Goal: Information Seeking & Learning: Find specific fact

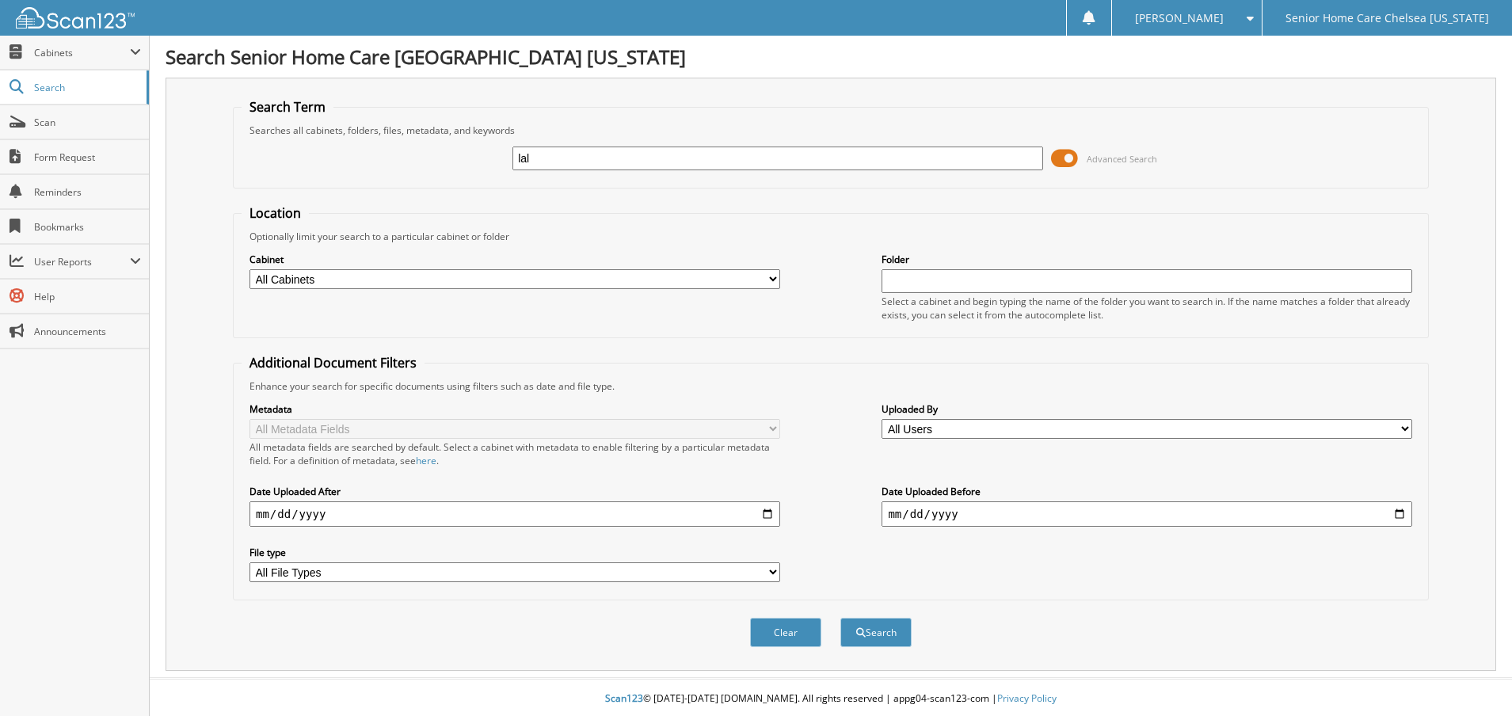
type input "lala"
drag, startPoint x: 551, startPoint y: 161, endPoint x: 497, endPoint y: 158, distance: 53.1
click at [497, 158] on div "lala Advanced Search" at bounding box center [831, 158] width 1179 height 43
type input "bo"
click at [93, 57] on span "Cabinets" at bounding box center [82, 52] width 96 height 13
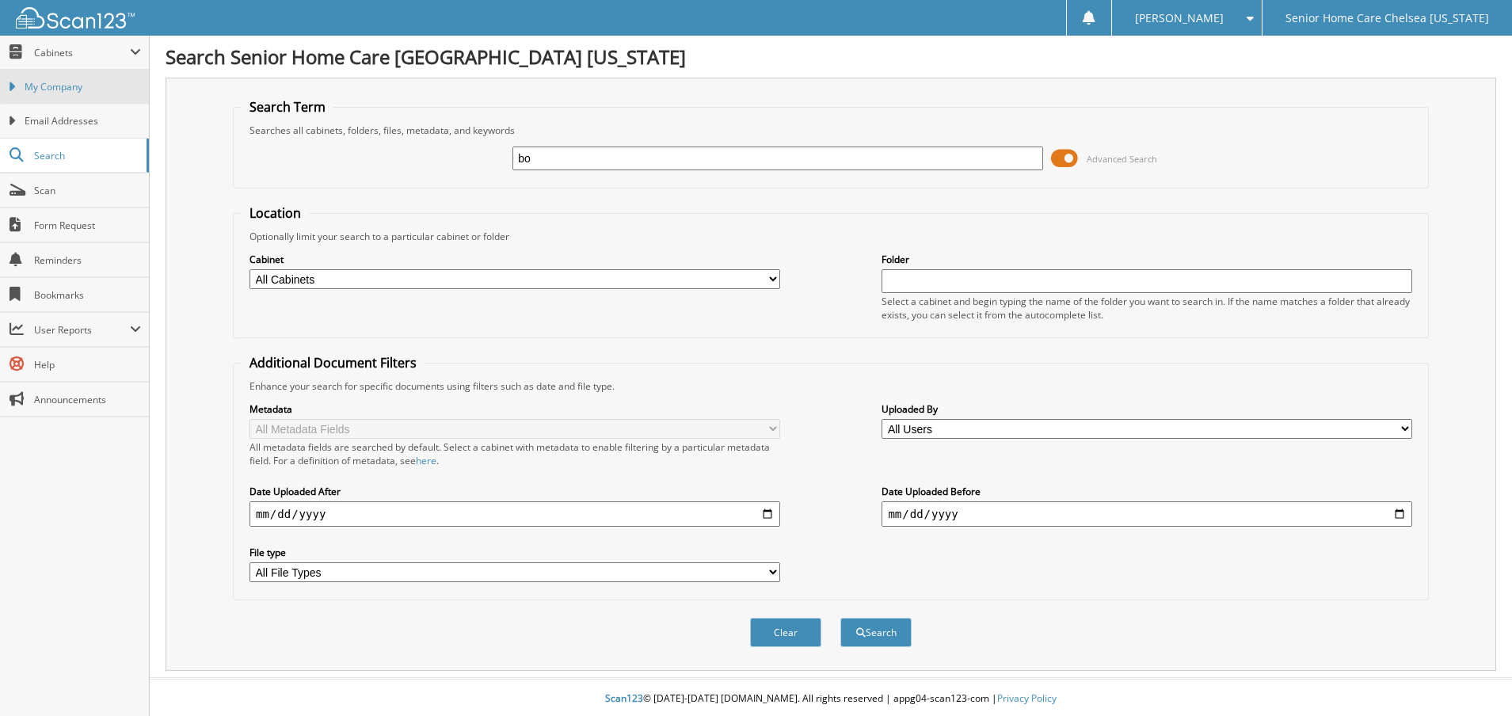
click at [93, 91] on span "My Company" at bounding box center [83, 87] width 116 height 14
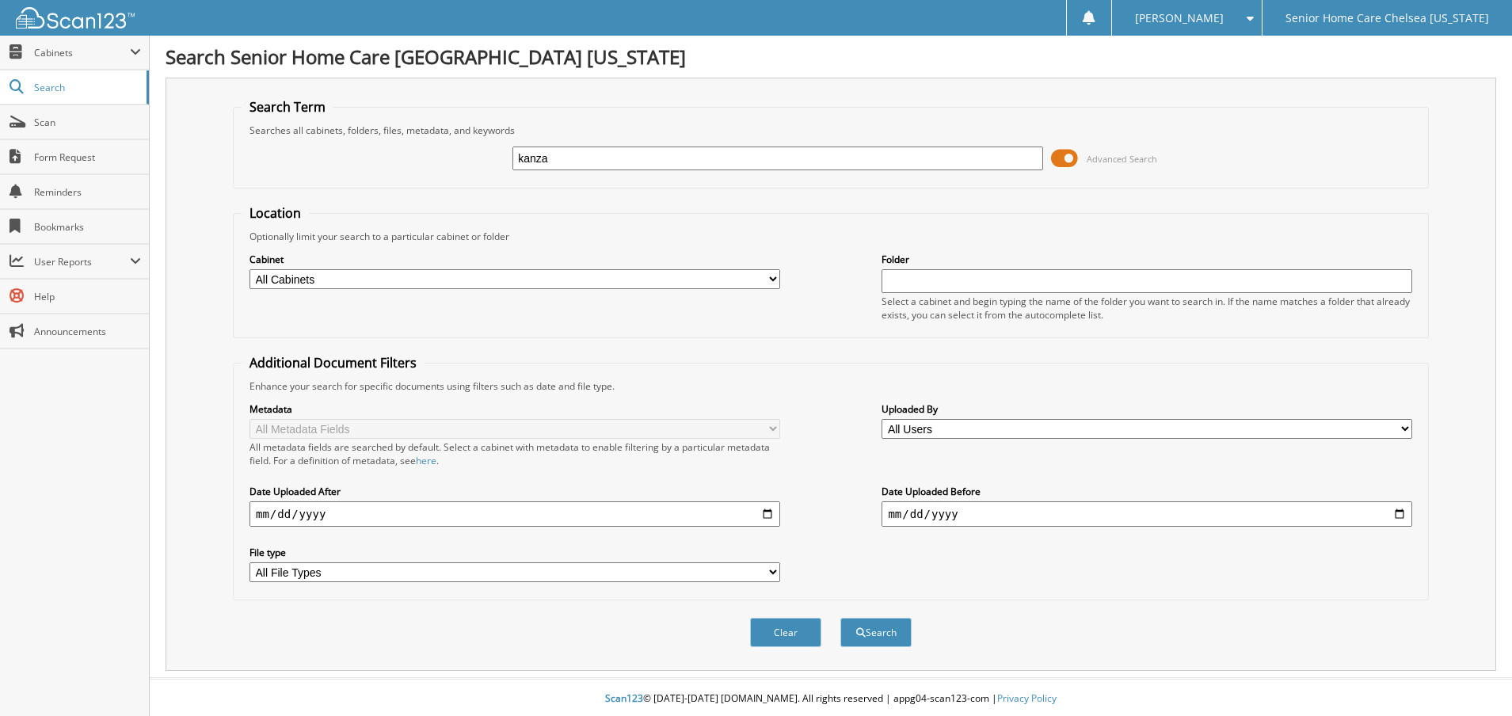
type input "kanza"
click at [1064, 154] on span at bounding box center [1064, 159] width 27 height 24
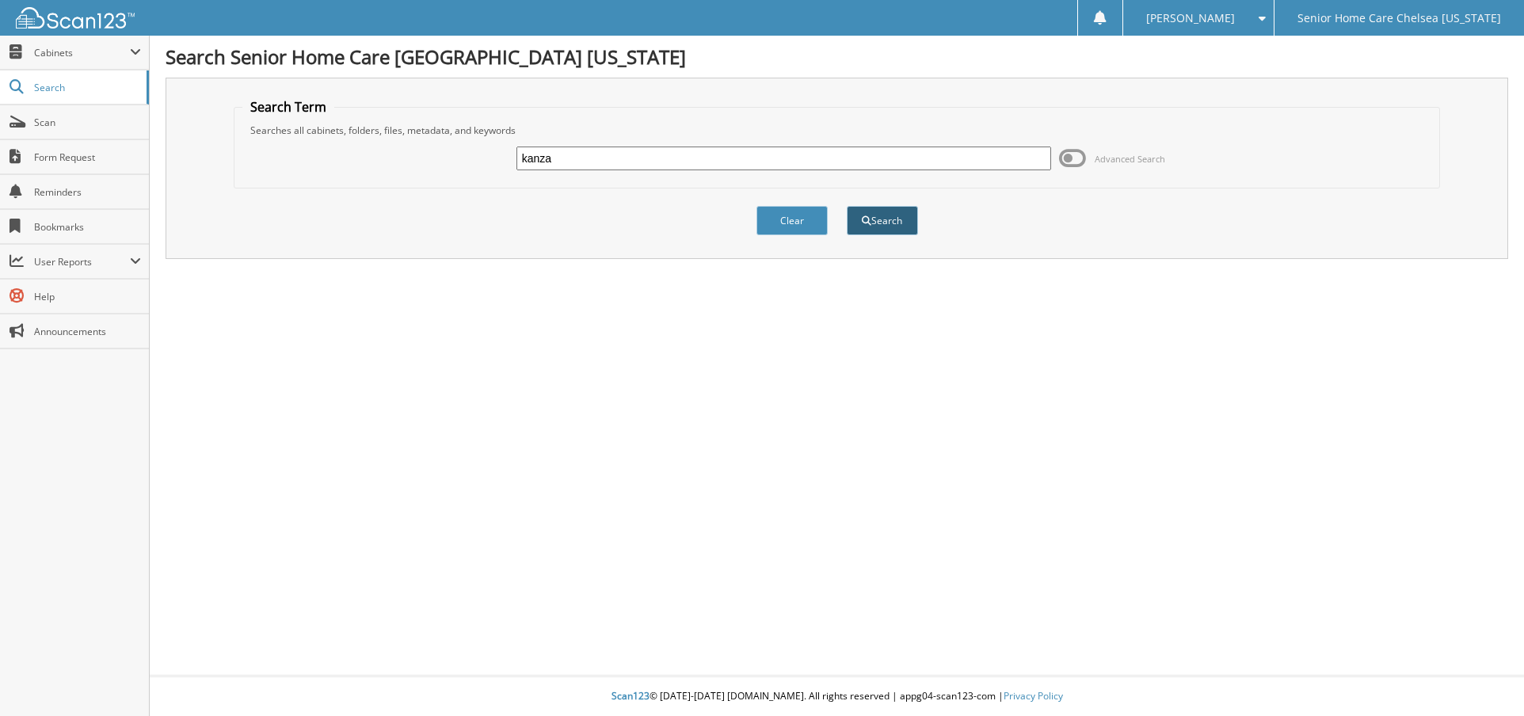
click at [879, 214] on button "Search" at bounding box center [882, 220] width 71 height 29
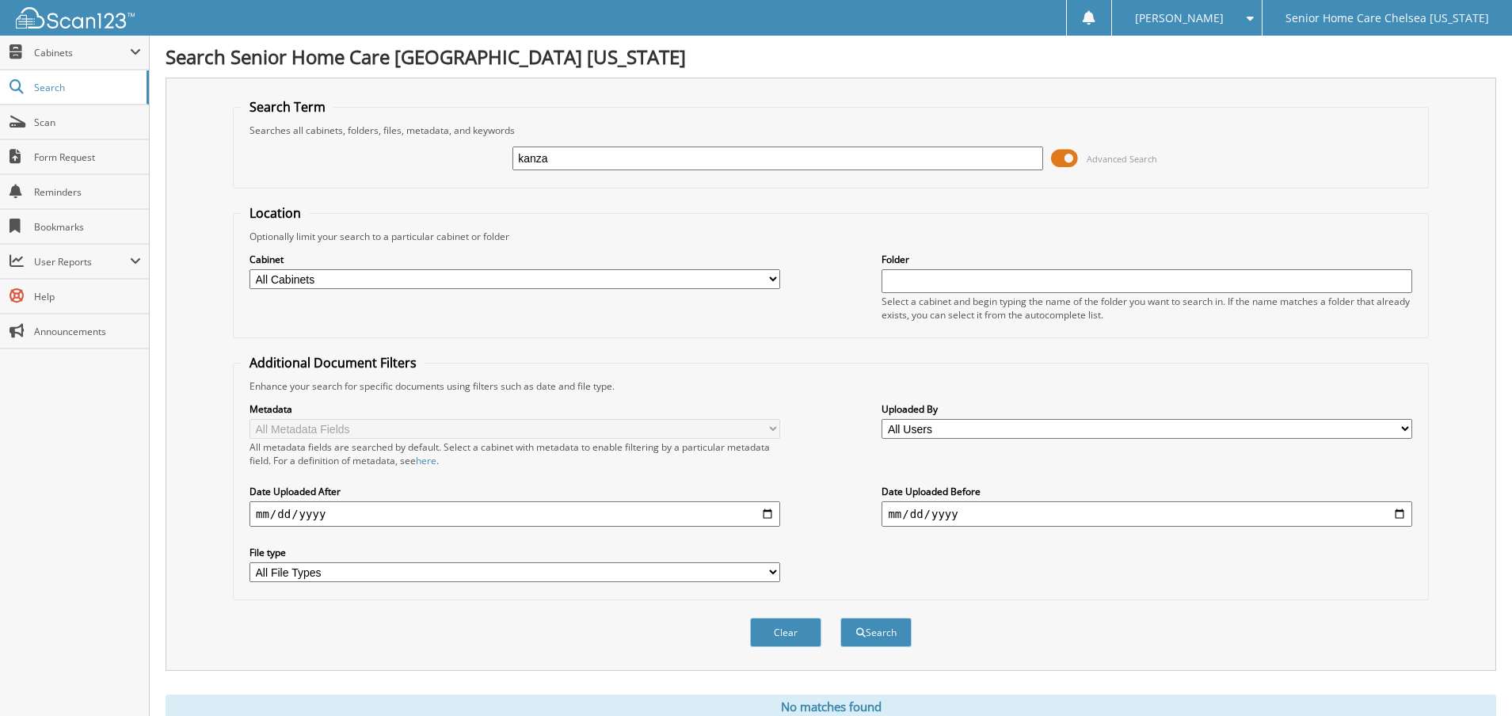
click at [1068, 152] on span at bounding box center [1064, 159] width 27 height 24
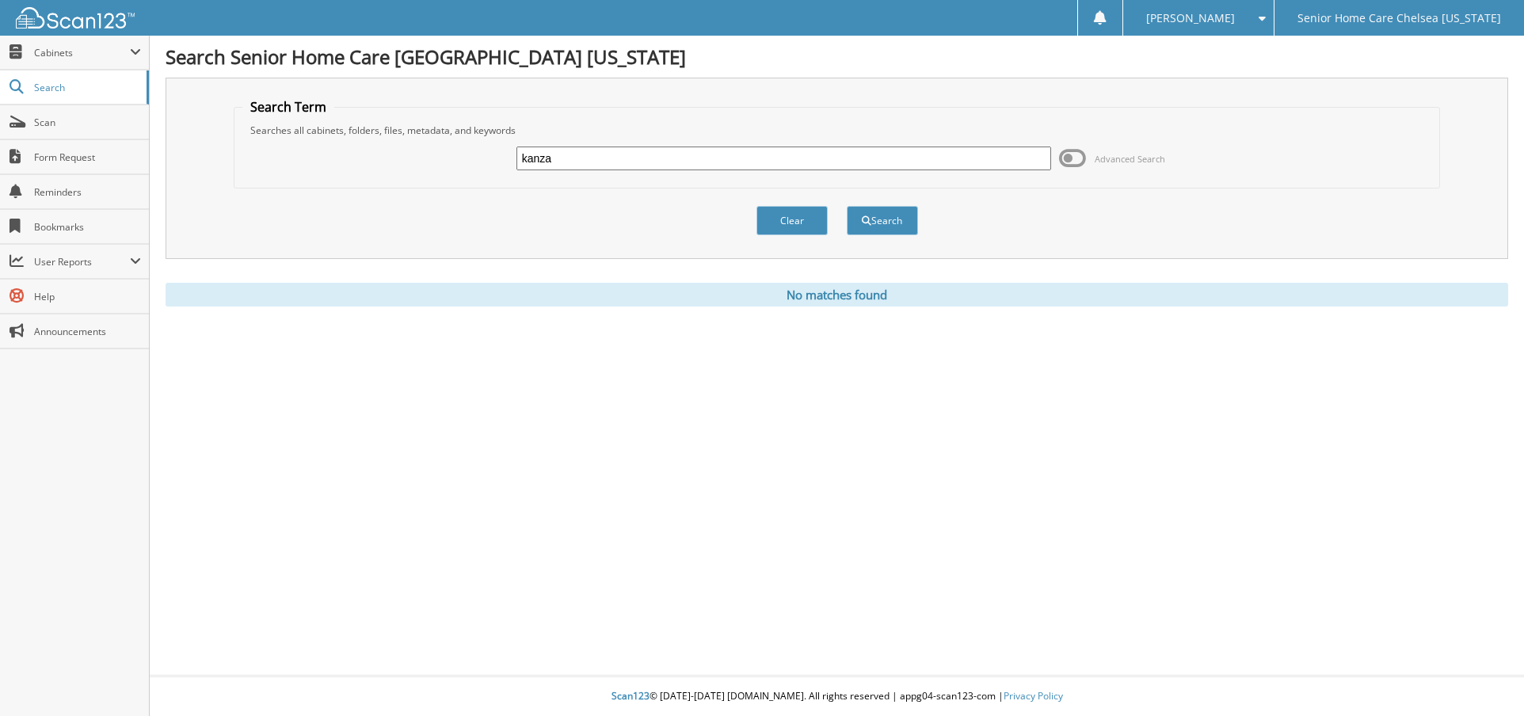
drag, startPoint x: 453, startPoint y: 145, endPoint x: 330, endPoint y: 139, distance: 123.7
click at [330, 139] on div "kanza Advanced Search" at bounding box center [837, 158] width 1190 height 43
type input "Lala"
click at [867, 216] on span "submit" at bounding box center [867, 221] width 10 height 10
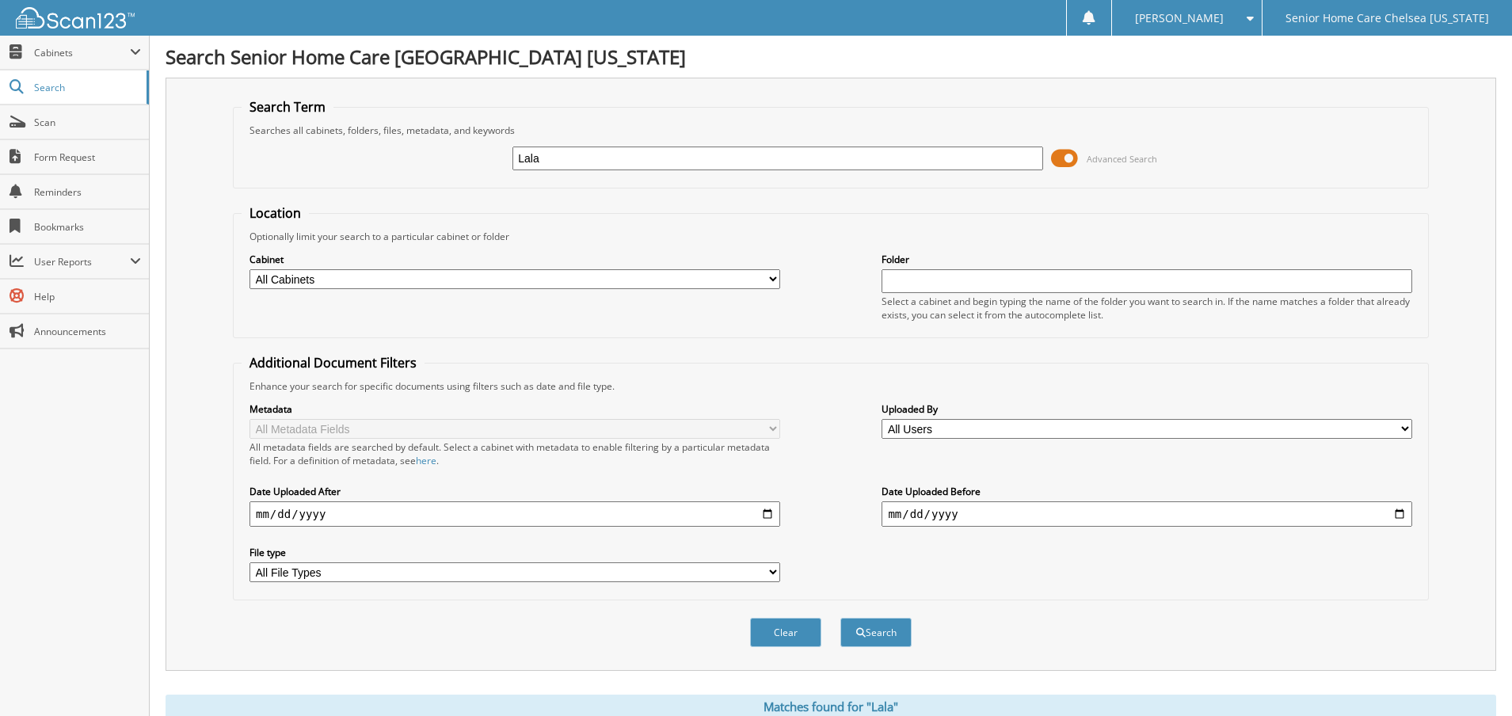
click at [1068, 158] on span at bounding box center [1064, 159] width 27 height 24
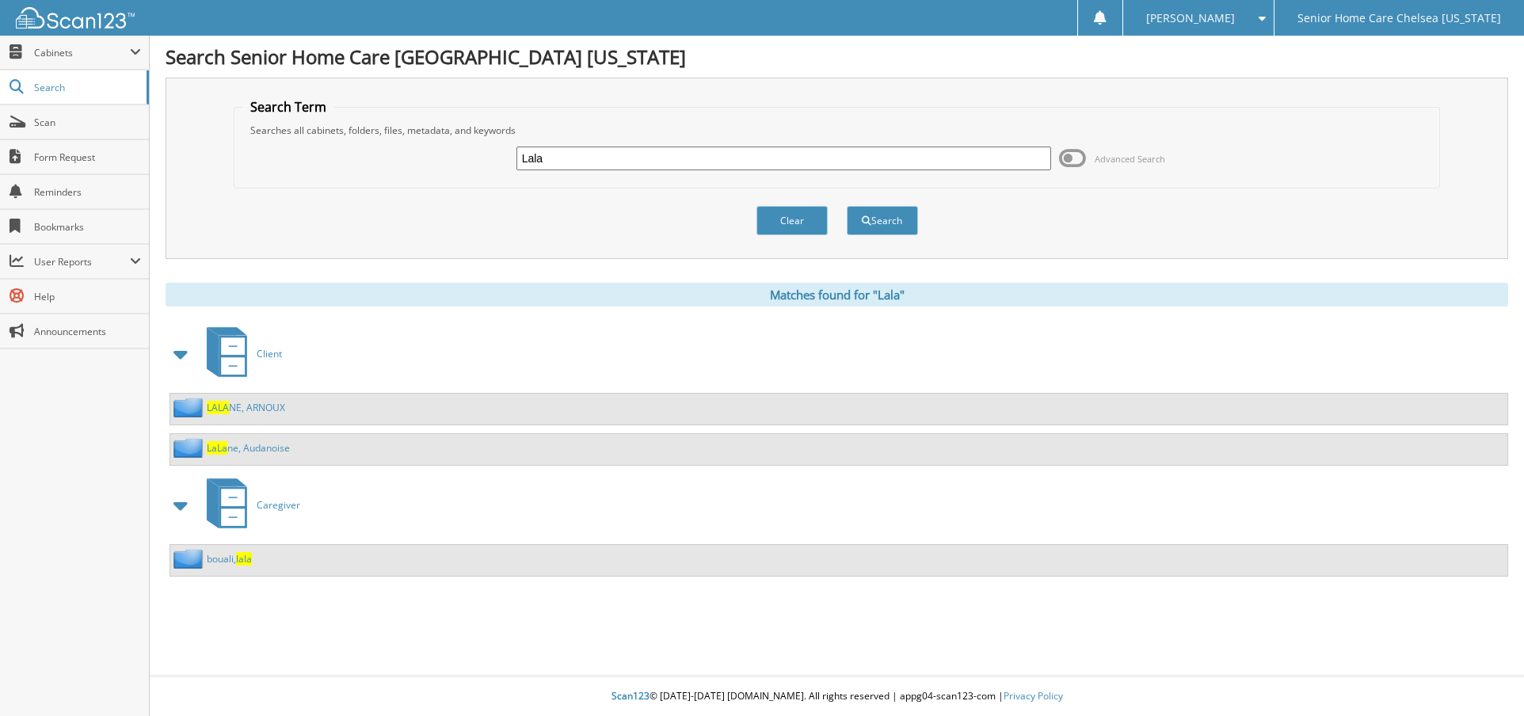
click at [219, 558] on link "bouali, lala" at bounding box center [229, 558] width 45 height 13
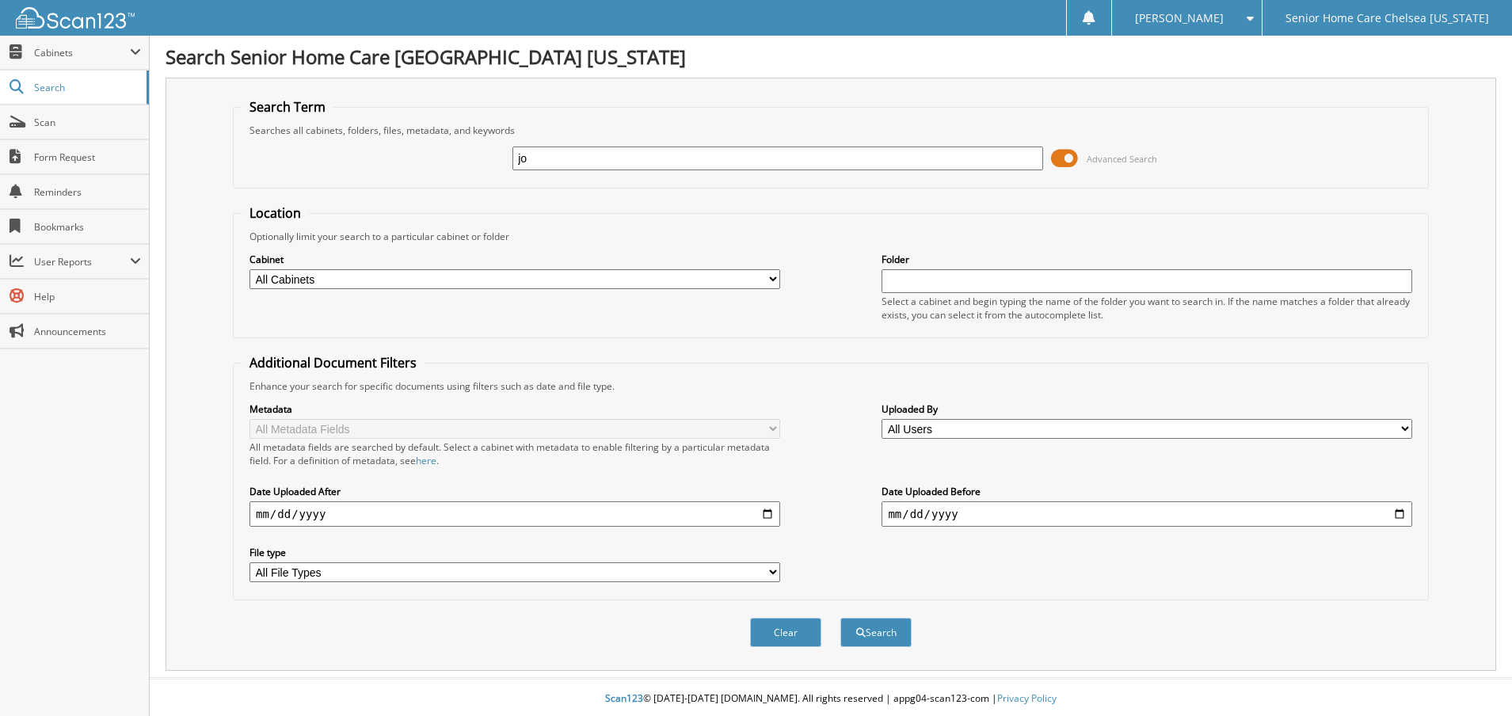
type input "j"
type input "prince"
click at [1067, 154] on span at bounding box center [1064, 159] width 27 height 24
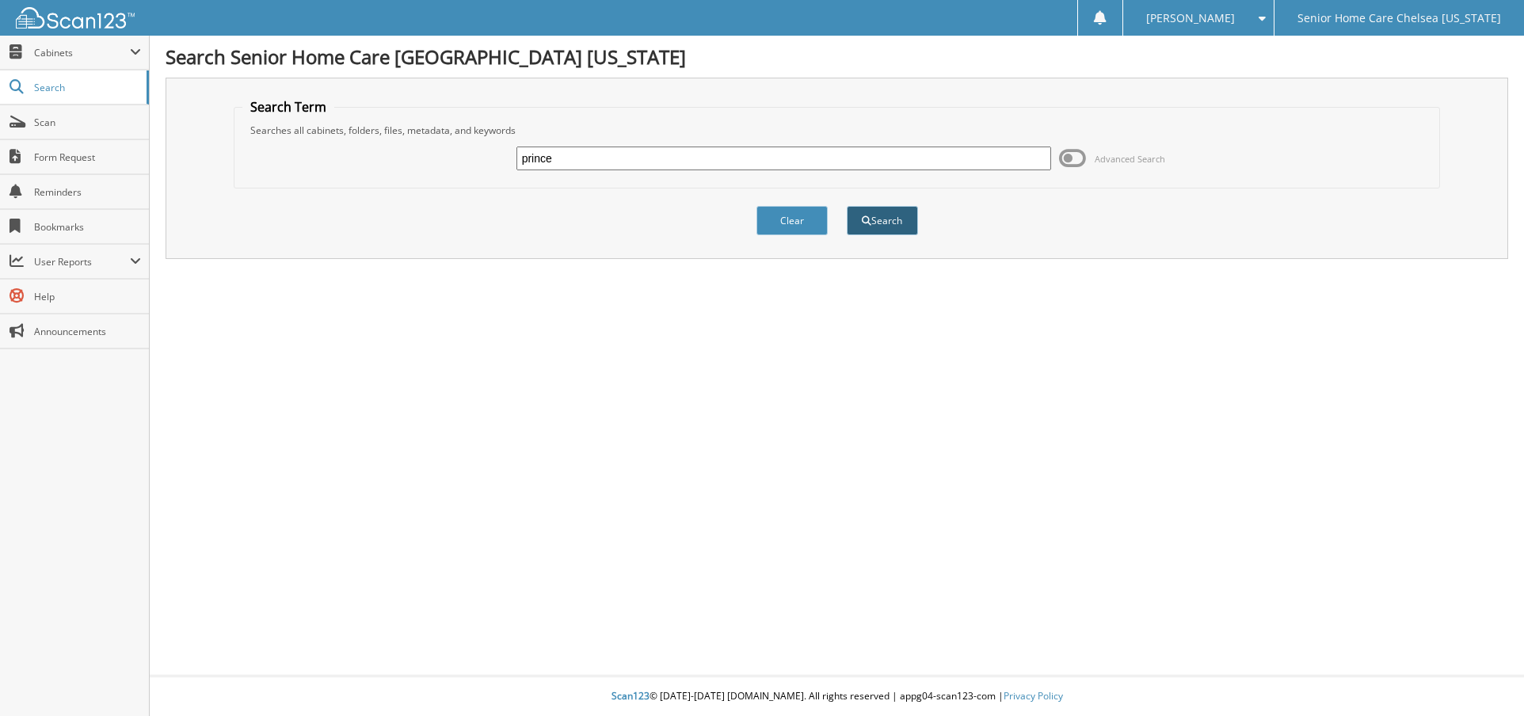
click at [883, 219] on button "Search" at bounding box center [882, 220] width 71 height 29
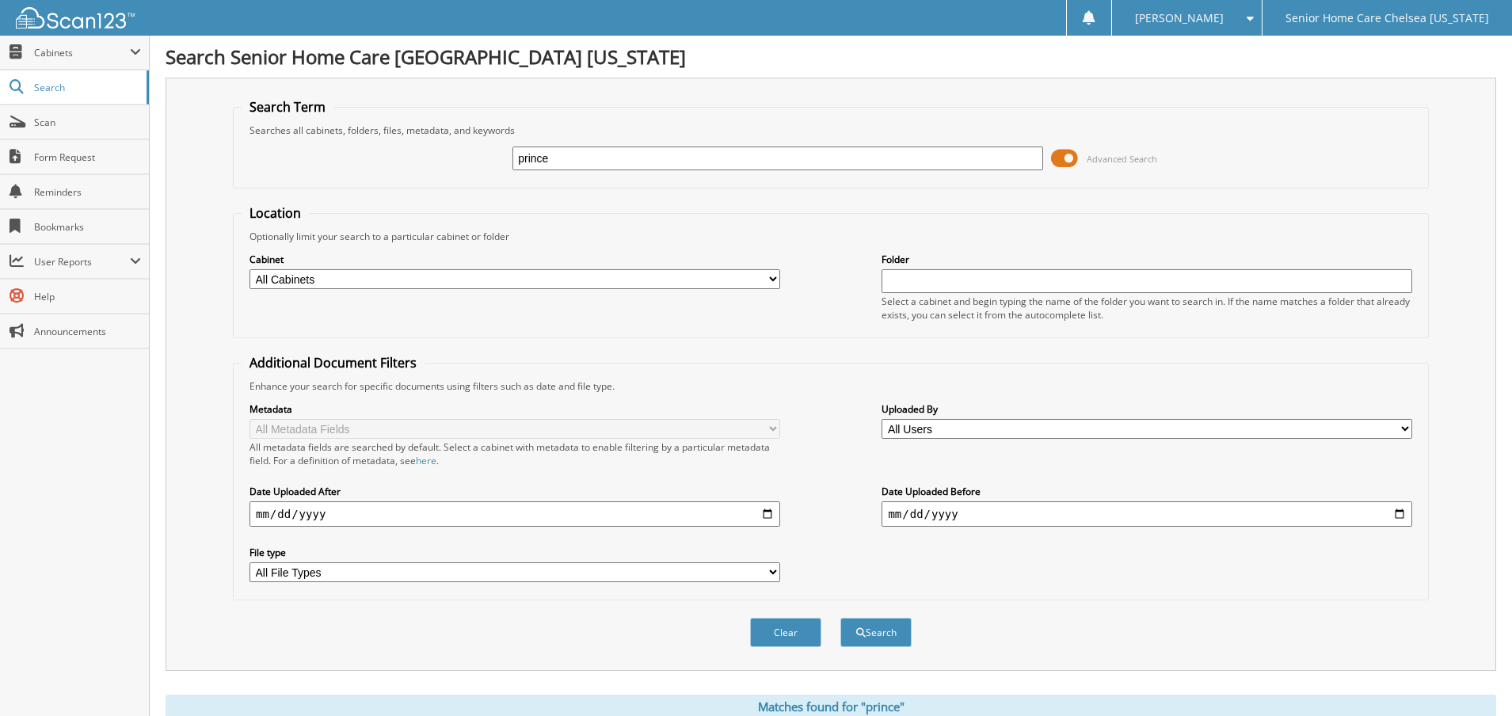
click at [1057, 155] on span at bounding box center [1064, 159] width 27 height 24
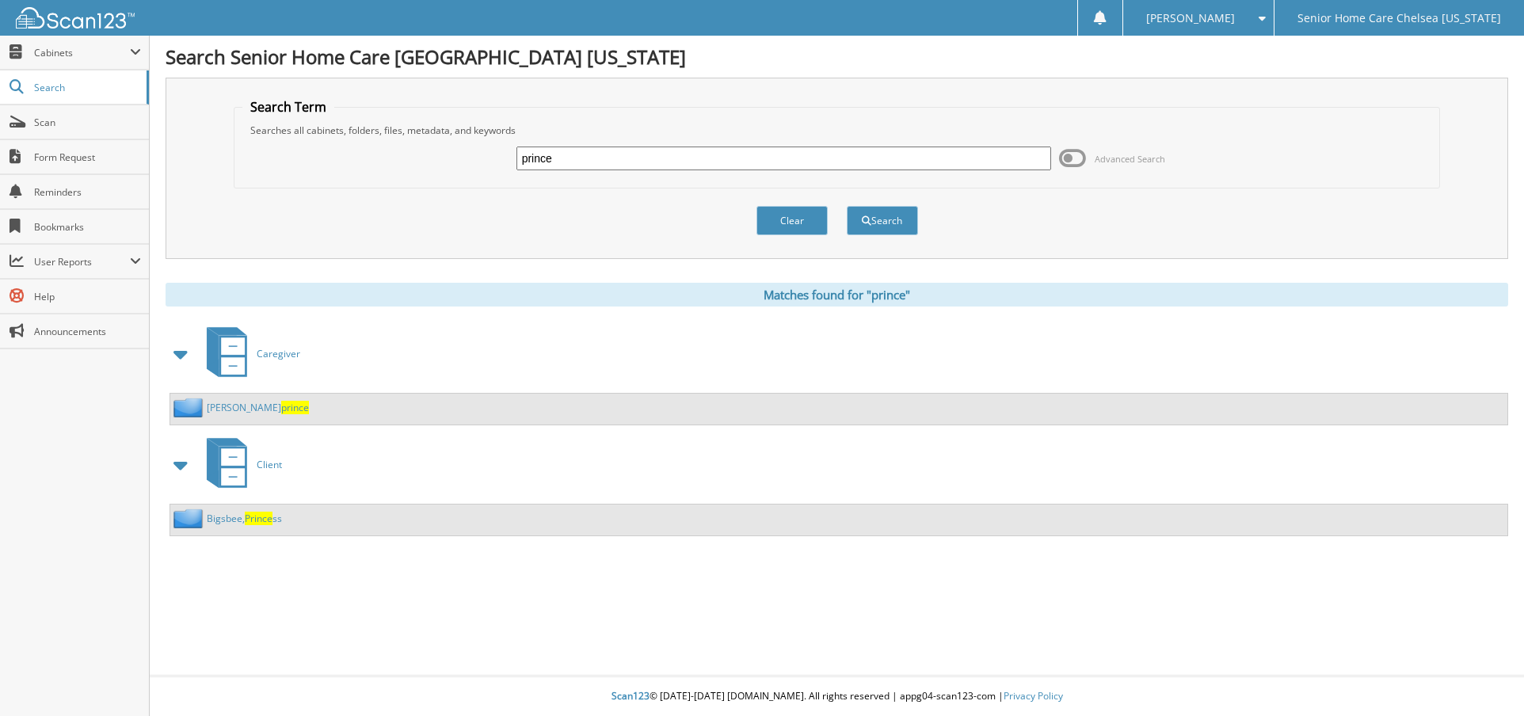
drag, startPoint x: 562, startPoint y: 160, endPoint x: 320, endPoint y: 133, distance: 243.1
click at [320, 133] on fieldset "Search Term Searches all cabinets, folders, files, metadata, and keywords princ…" at bounding box center [837, 143] width 1207 height 90
type input "josian"
click at [878, 208] on button "Search" at bounding box center [882, 220] width 71 height 29
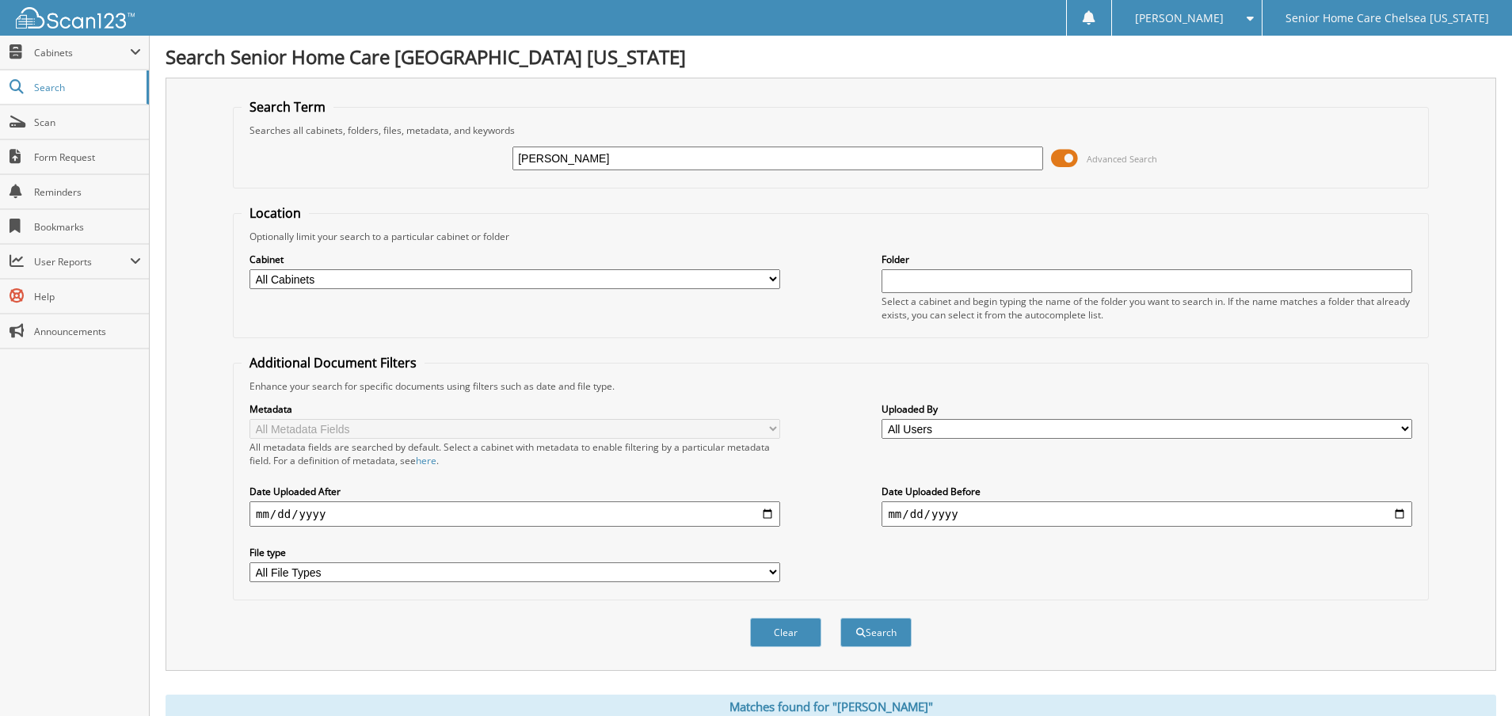
click at [1066, 154] on span at bounding box center [1064, 159] width 27 height 24
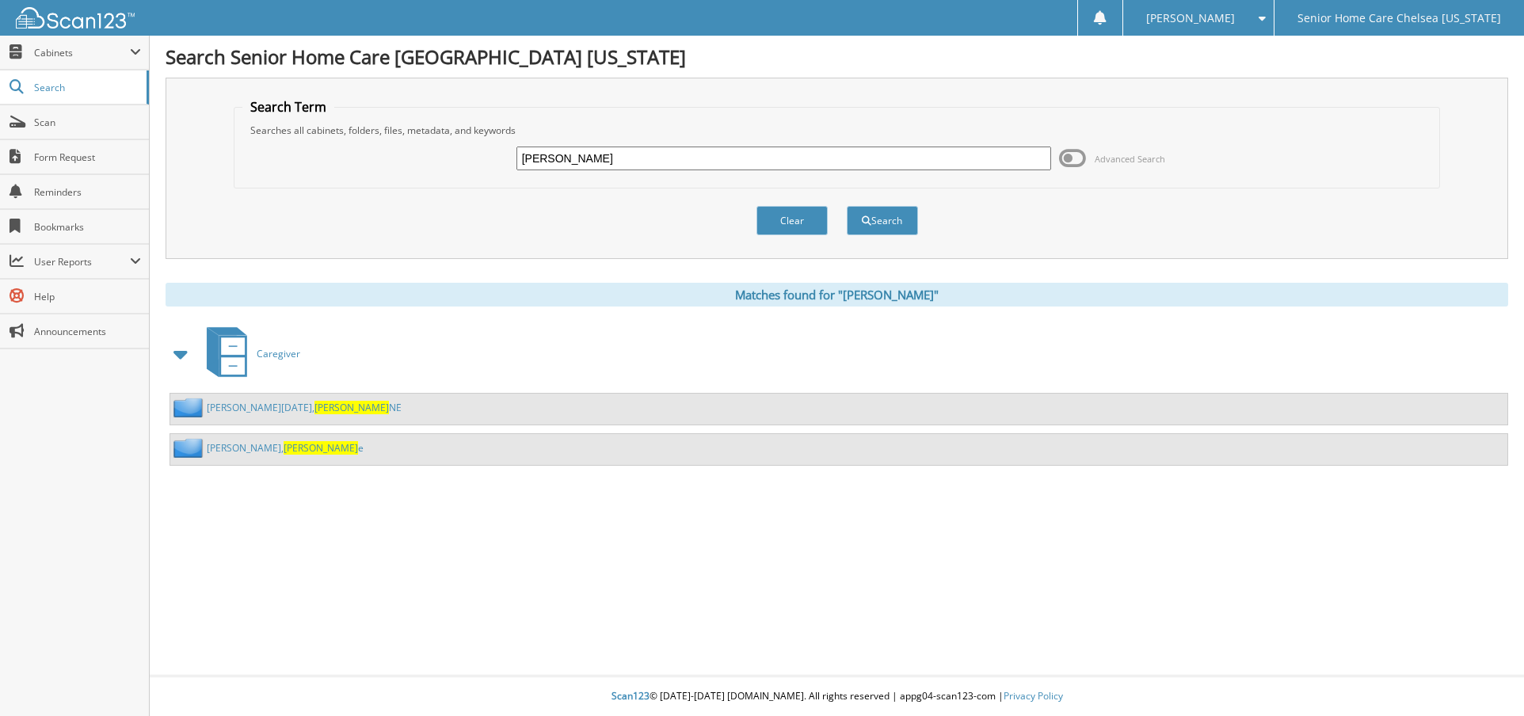
drag, startPoint x: 585, startPoint y: 112, endPoint x: 591, endPoint y: 128, distance: 17.1
click at [588, 126] on fieldset "Search Term Searches all cabinets, folders, files, metadata, and keywords josia…" at bounding box center [837, 143] width 1207 height 90
drag, startPoint x: 616, startPoint y: 166, endPoint x: 404, endPoint y: 110, distance: 219.6
click at [404, 110] on fieldset "Search Term Searches all cabinets, folders, files, metadata, and keywords josia…" at bounding box center [837, 143] width 1207 height 90
type input "lithgow"
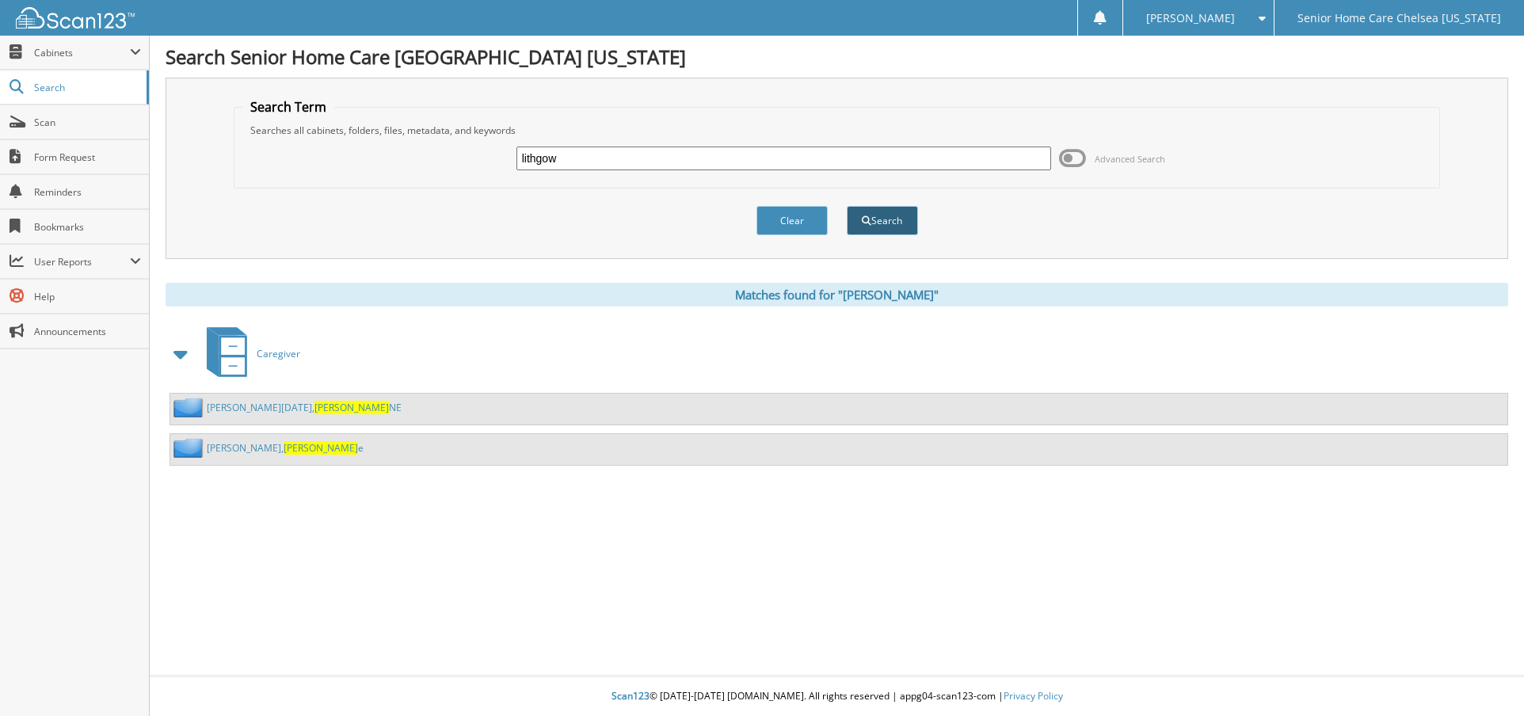
click at [872, 228] on button "Search" at bounding box center [882, 220] width 71 height 29
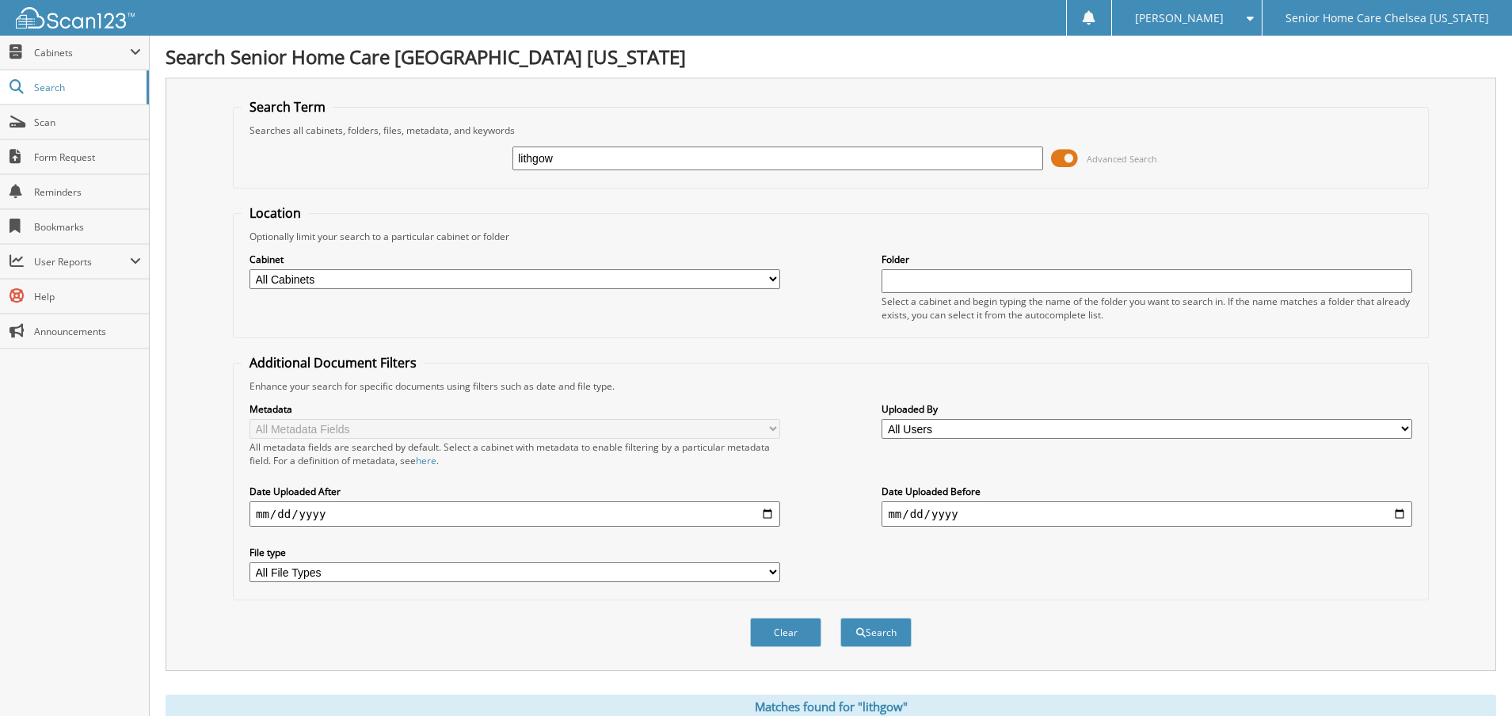
click at [1055, 158] on span at bounding box center [1064, 159] width 27 height 24
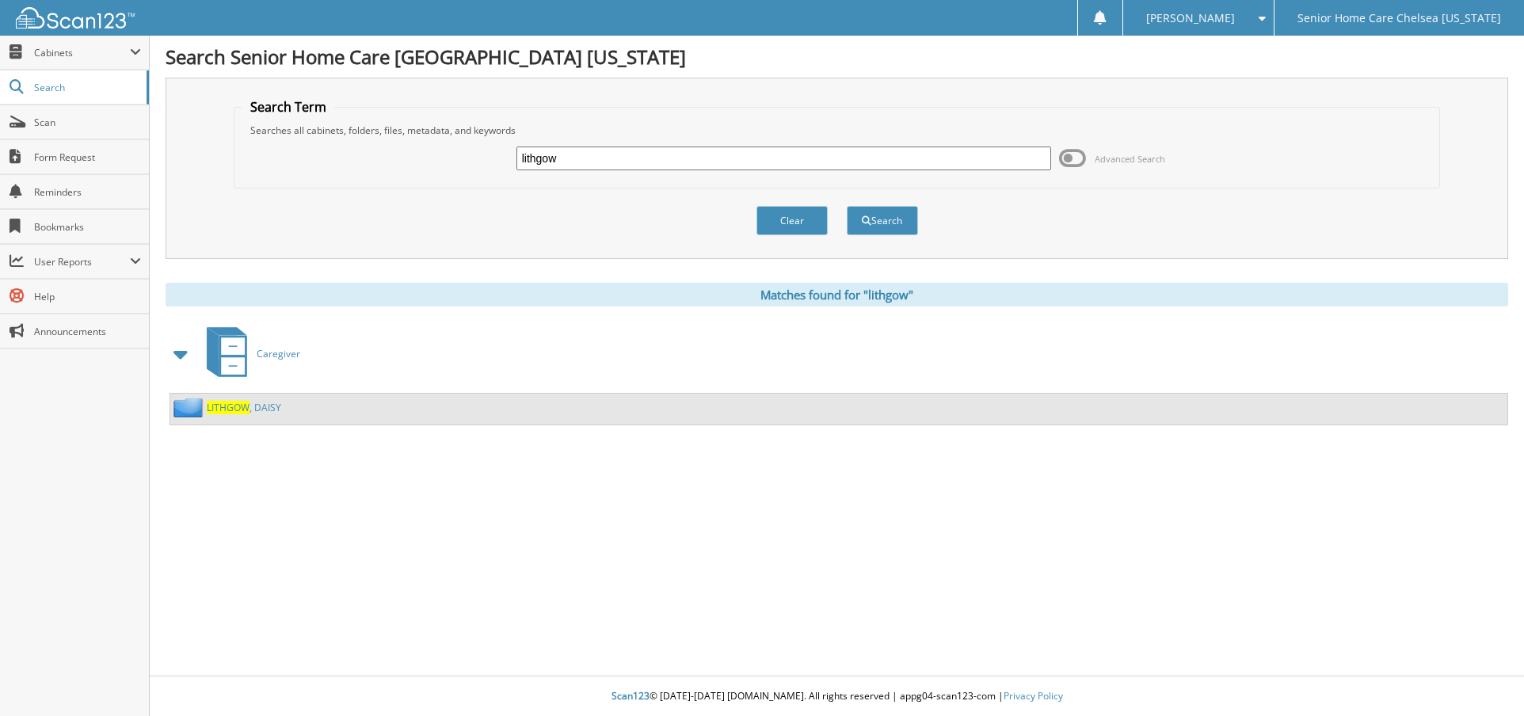
click at [248, 410] on span "LITHGOW" at bounding box center [228, 407] width 43 height 13
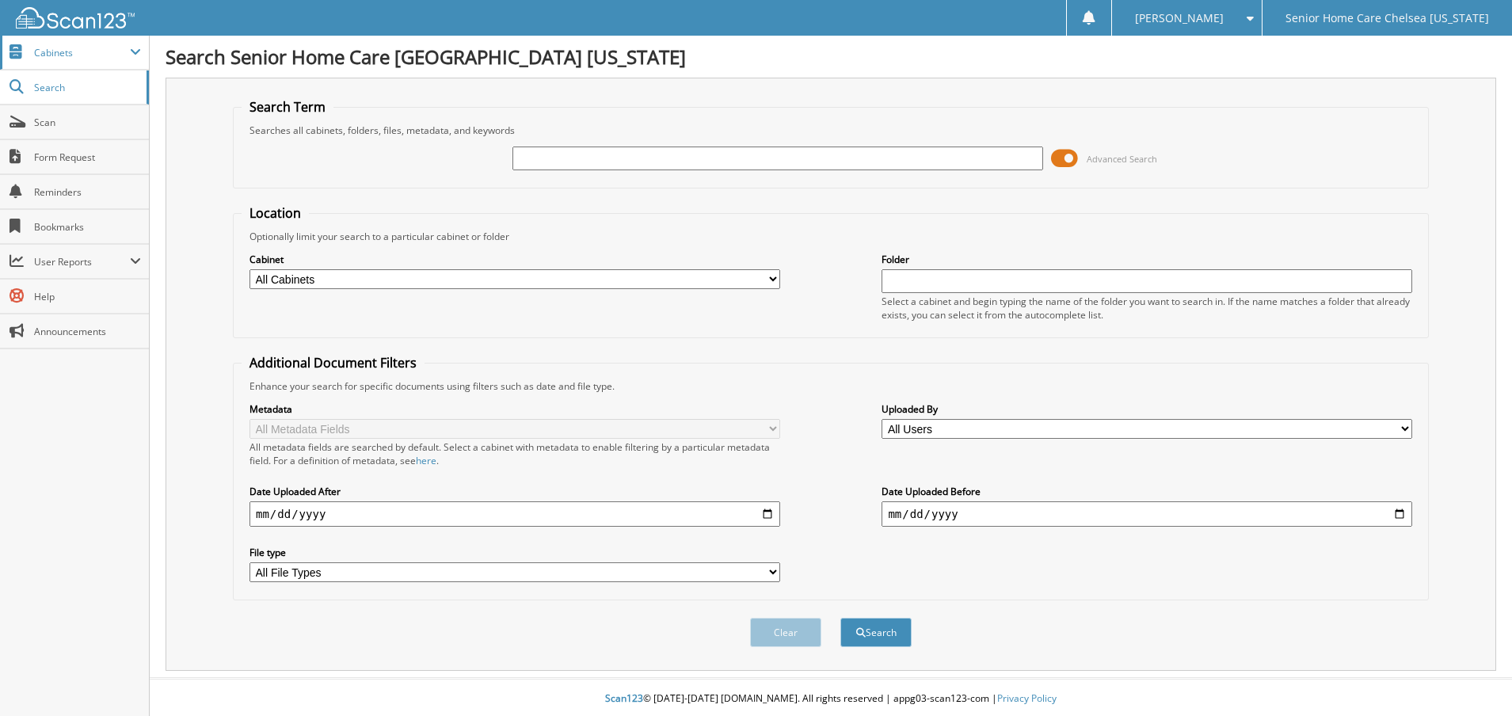
click at [73, 55] on span "Cabinets" at bounding box center [82, 52] width 96 height 13
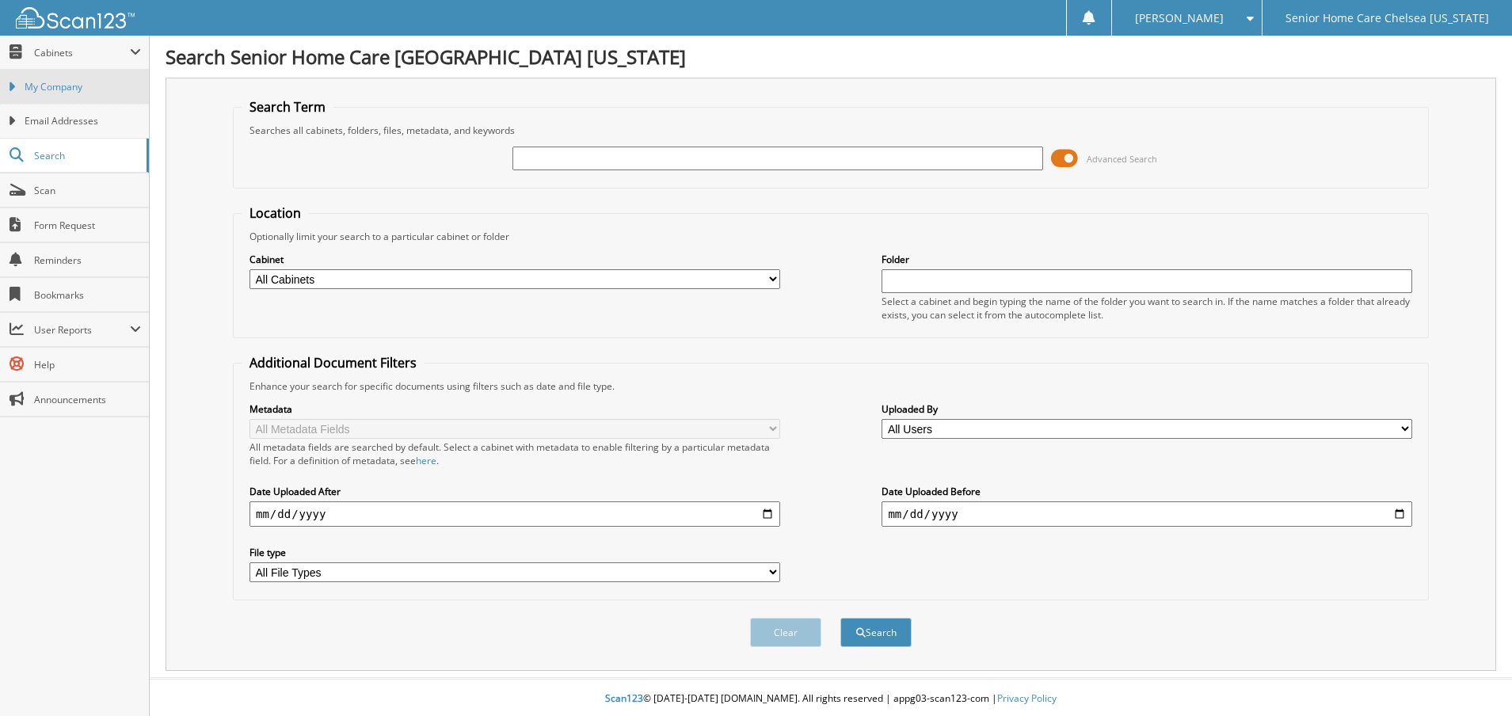
click at [72, 89] on span "My Company" at bounding box center [83, 87] width 116 height 14
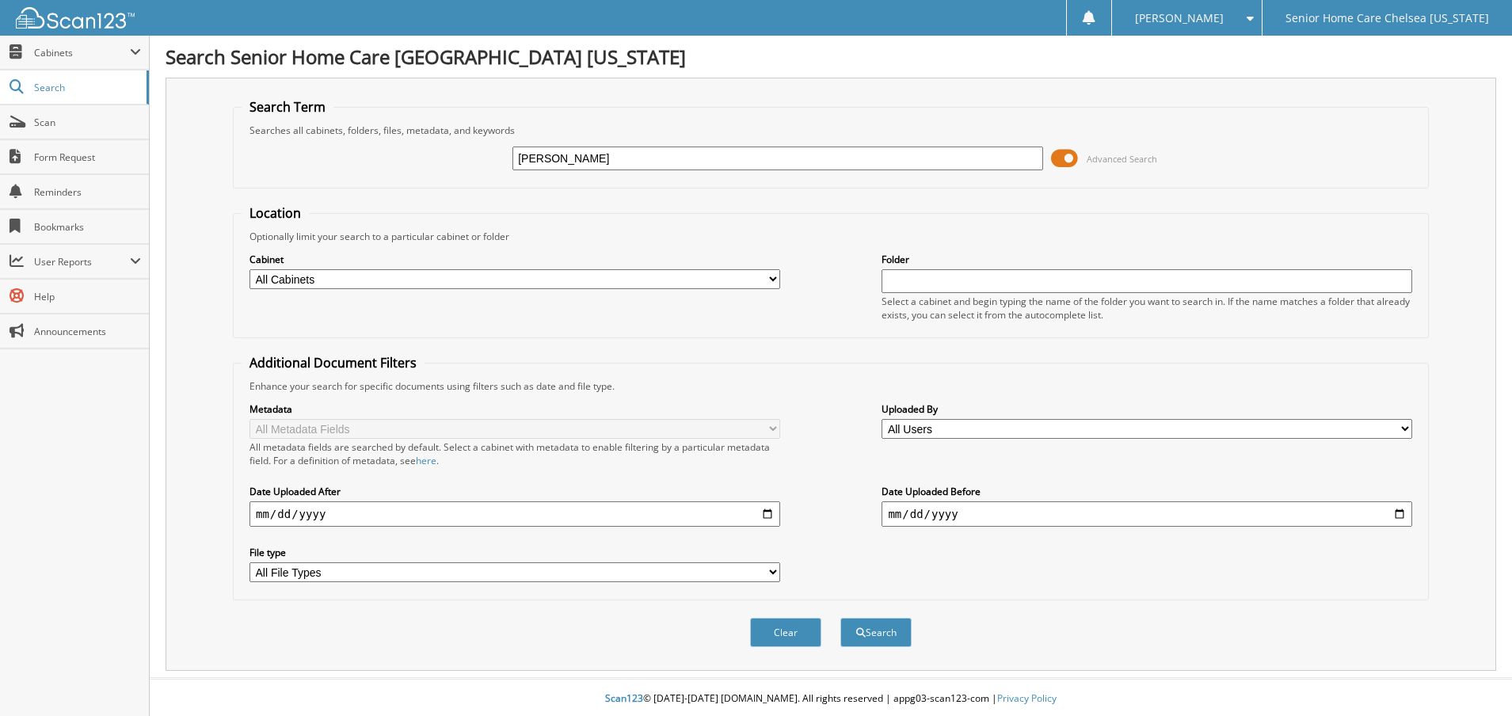
type input "[PERSON_NAME]"
click at [1065, 157] on span at bounding box center [1064, 159] width 27 height 24
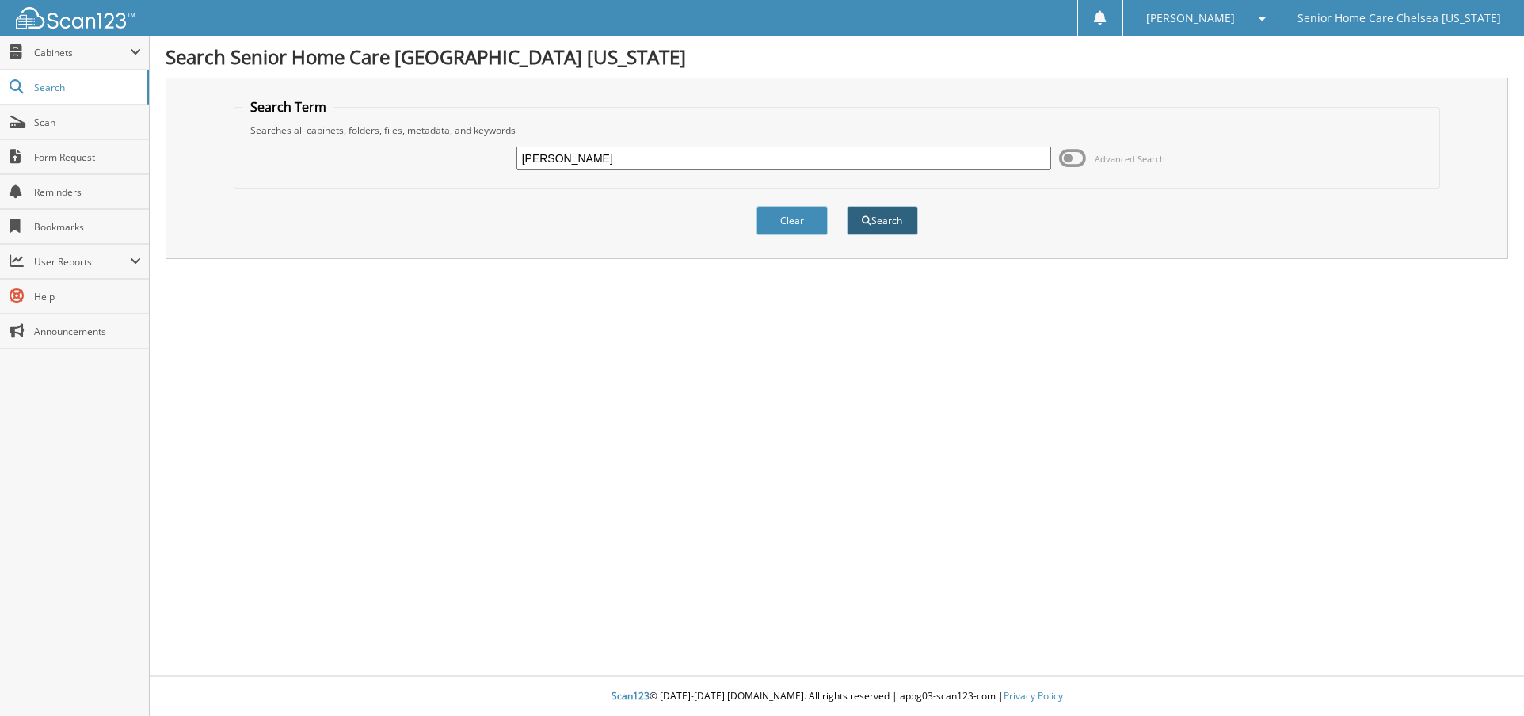
click at [881, 223] on button "Search" at bounding box center [882, 220] width 71 height 29
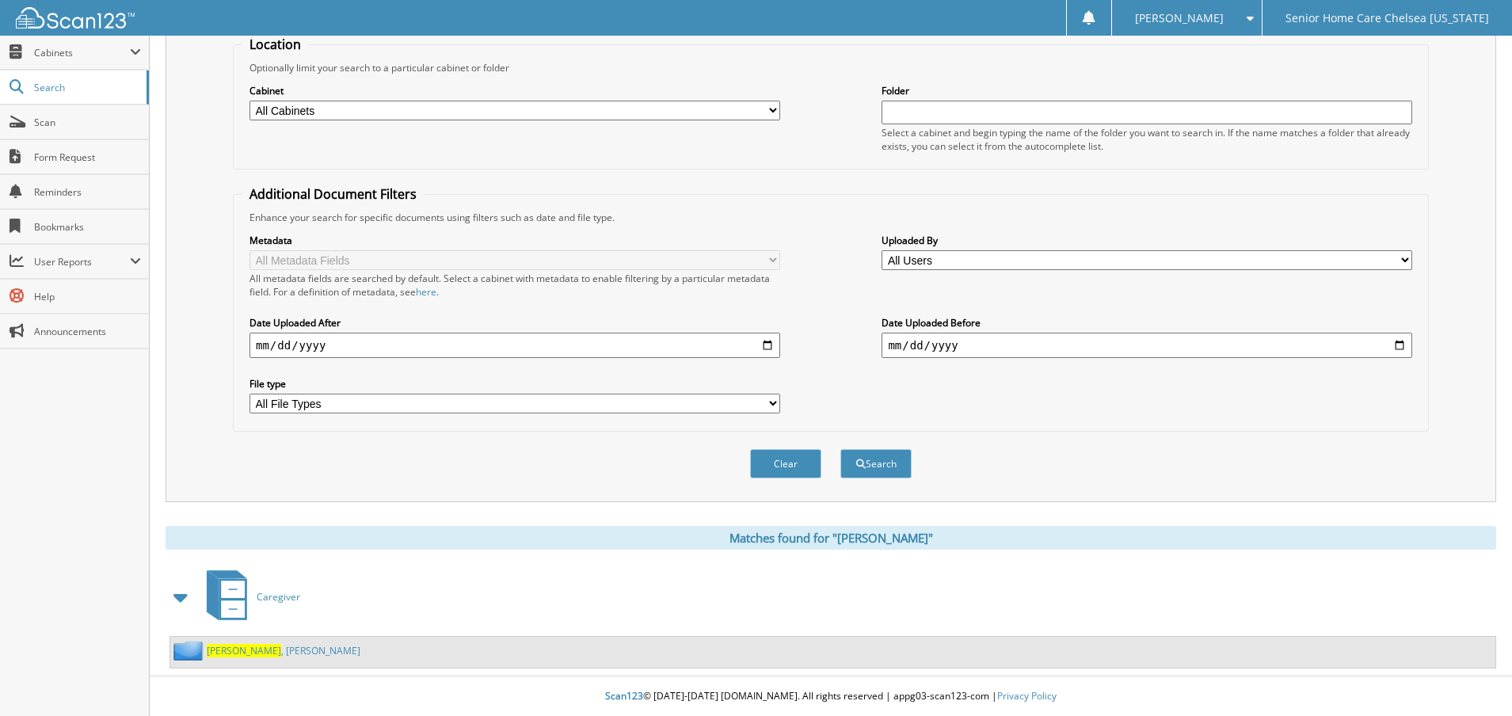
click at [249, 647] on link "[PERSON_NAME]" at bounding box center [284, 650] width 154 height 13
